Goal: Obtain resource: Obtain resource

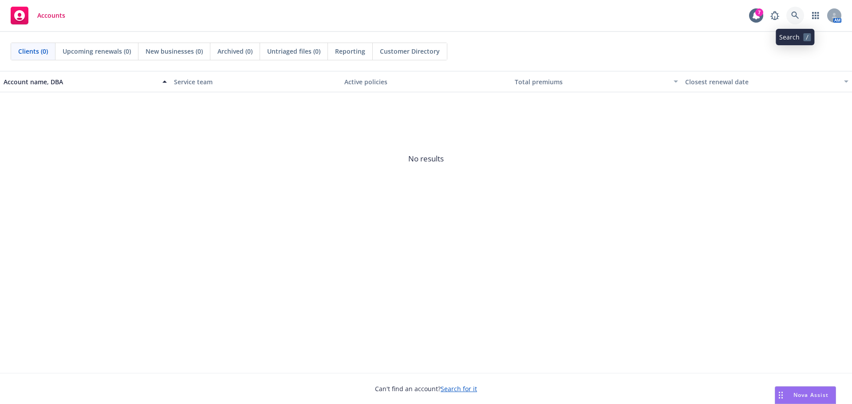
click at [795, 14] on icon at bounding box center [795, 16] width 8 height 8
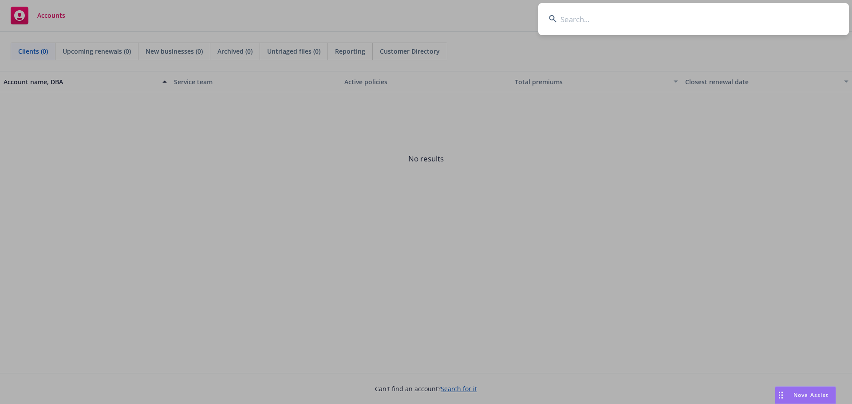
click at [576, 21] on input at bounding box center [693, 19] width 311 height 32
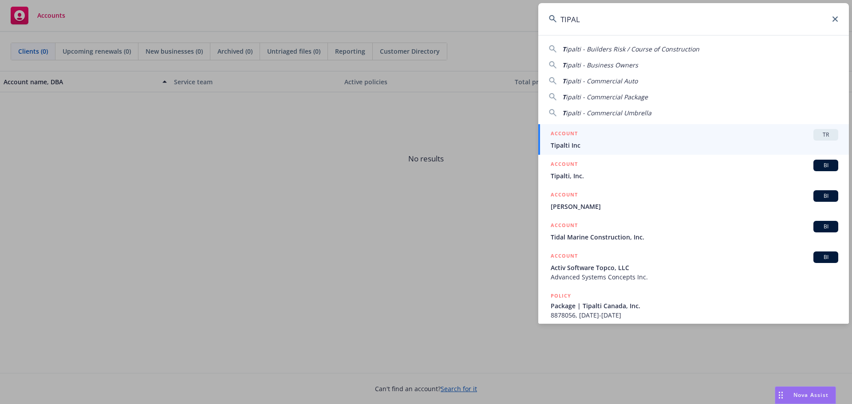
type input "TIPAL"
click at [581, 144] on span "Tipalti Inc" at bounding box center [695, 145] width 288 height 9
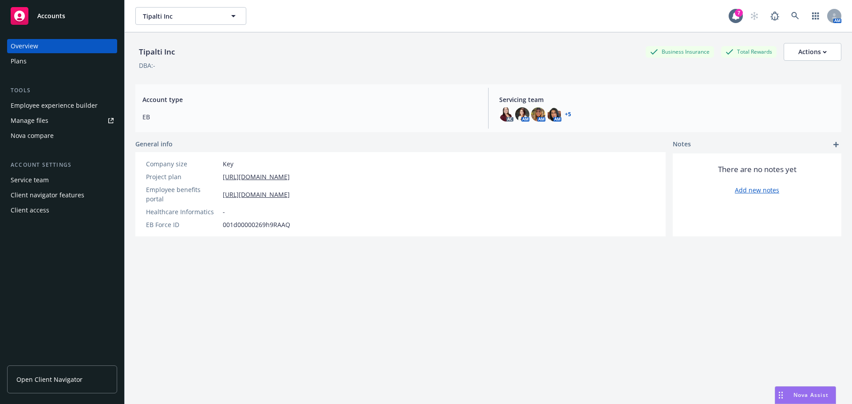
click at [44, 374] on link "Open Client Navigator" at bounding box center [62, 380] width 110 height 28
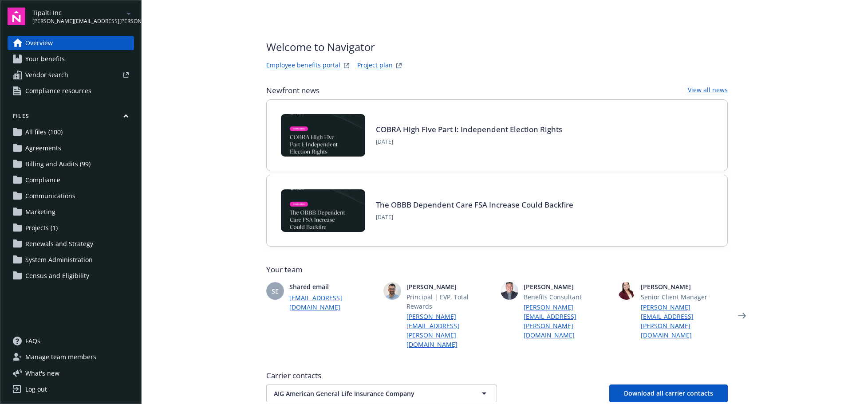
click at [370, 63] on link "Project plan" at bounding box center [375, 65] width 36 height 11
click at [371, 65] on link "Project plan" at bounding box center [375, 65] width 36 height 11
